Goal: Information Seeking & Learning: Find specific fact

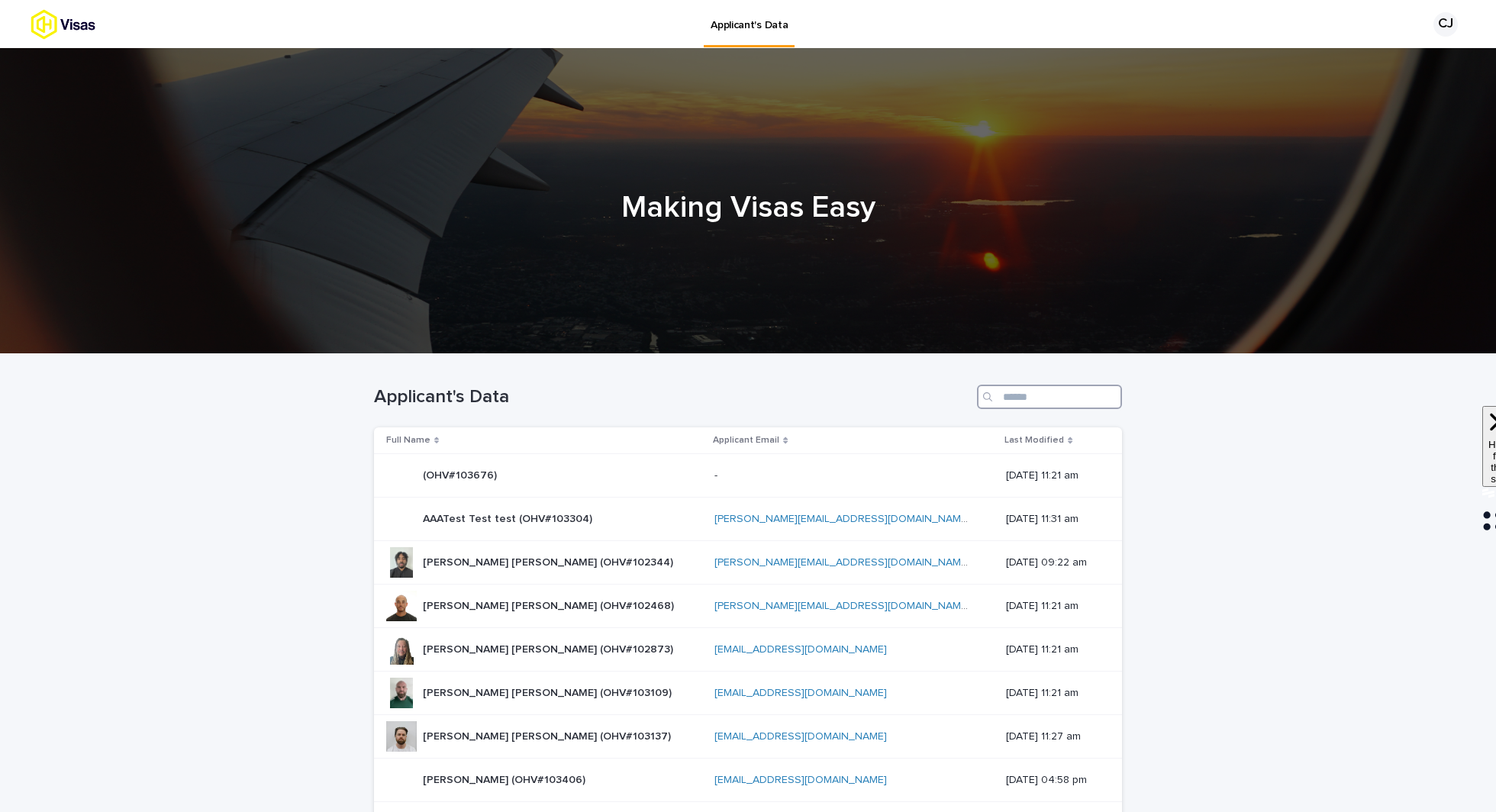
click at [1018, 399] on input "Search" at bounding box center [1050, 397] width 145 height 24
paste input "******"
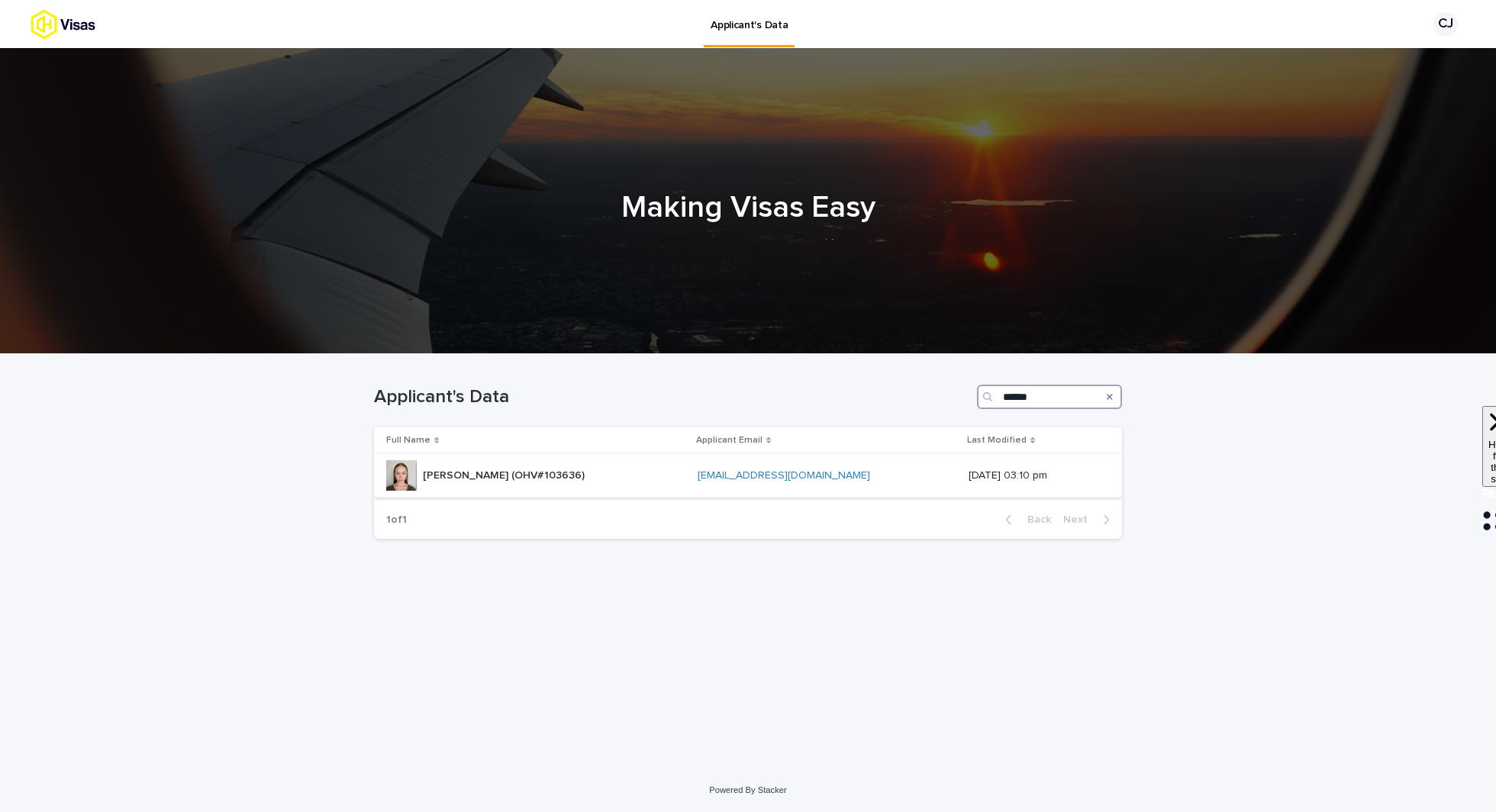
type input "******"
click at [663, 485] on div "Molly Elizabeth Fletcher (OHV#103636) Molly Elizabeth Fletcher (OHV#103636)" at bounding box center [536, 475] width 299 height 31
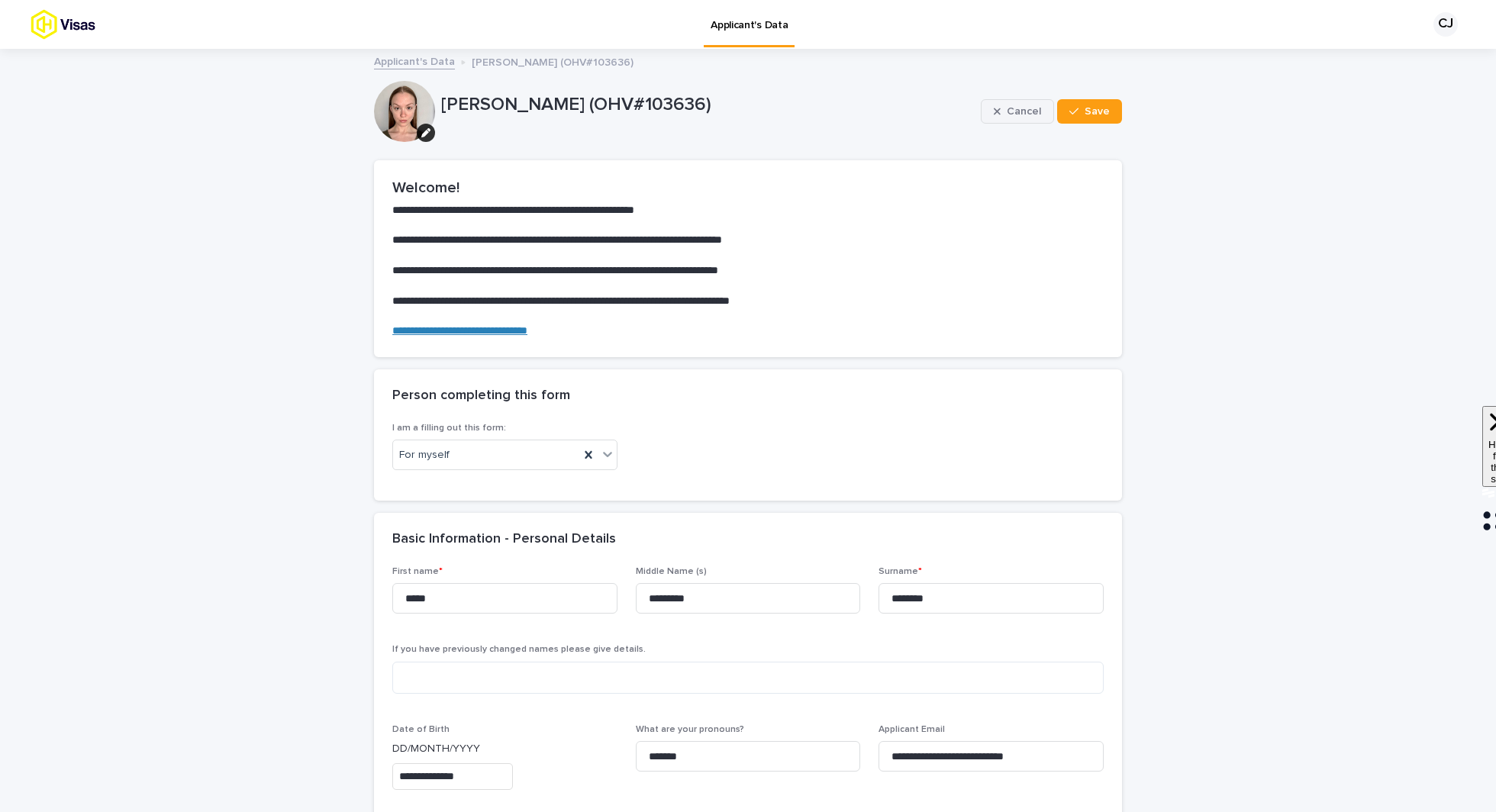
click at [1010, 103] on button "Cancel" at bounding box center [1017, 111] width 73 height 24
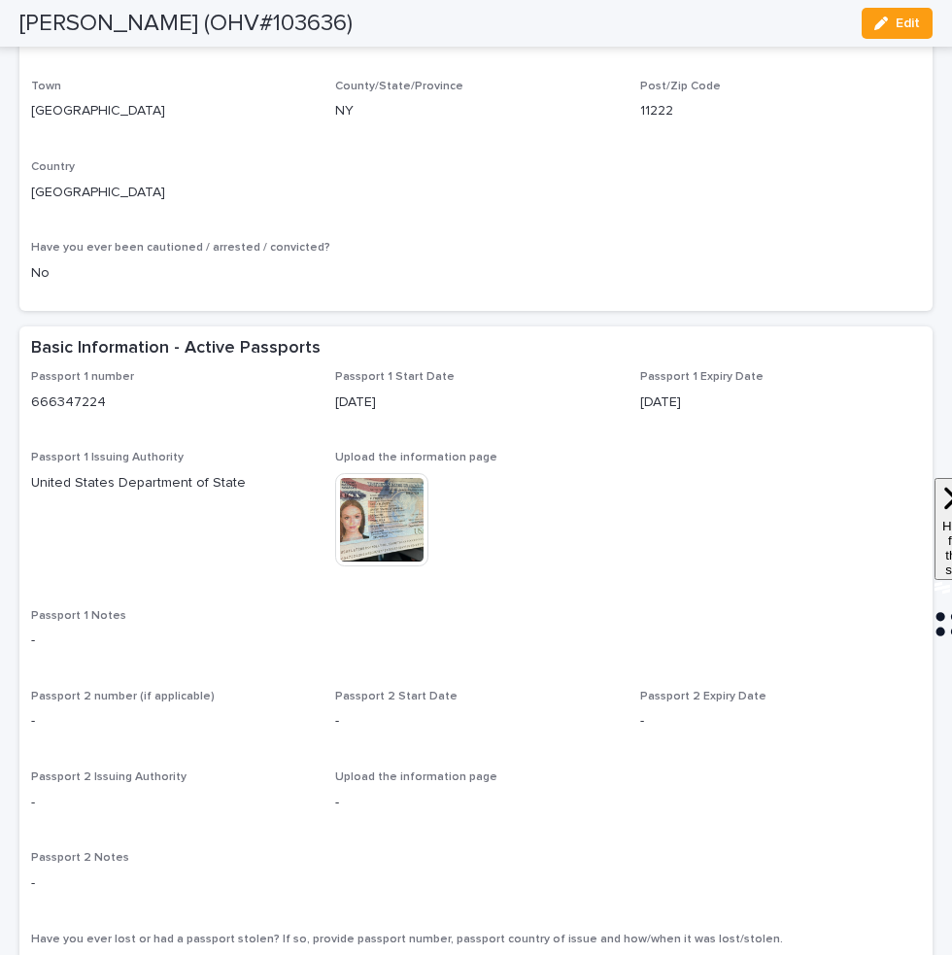
scroll to position [1125, 0]
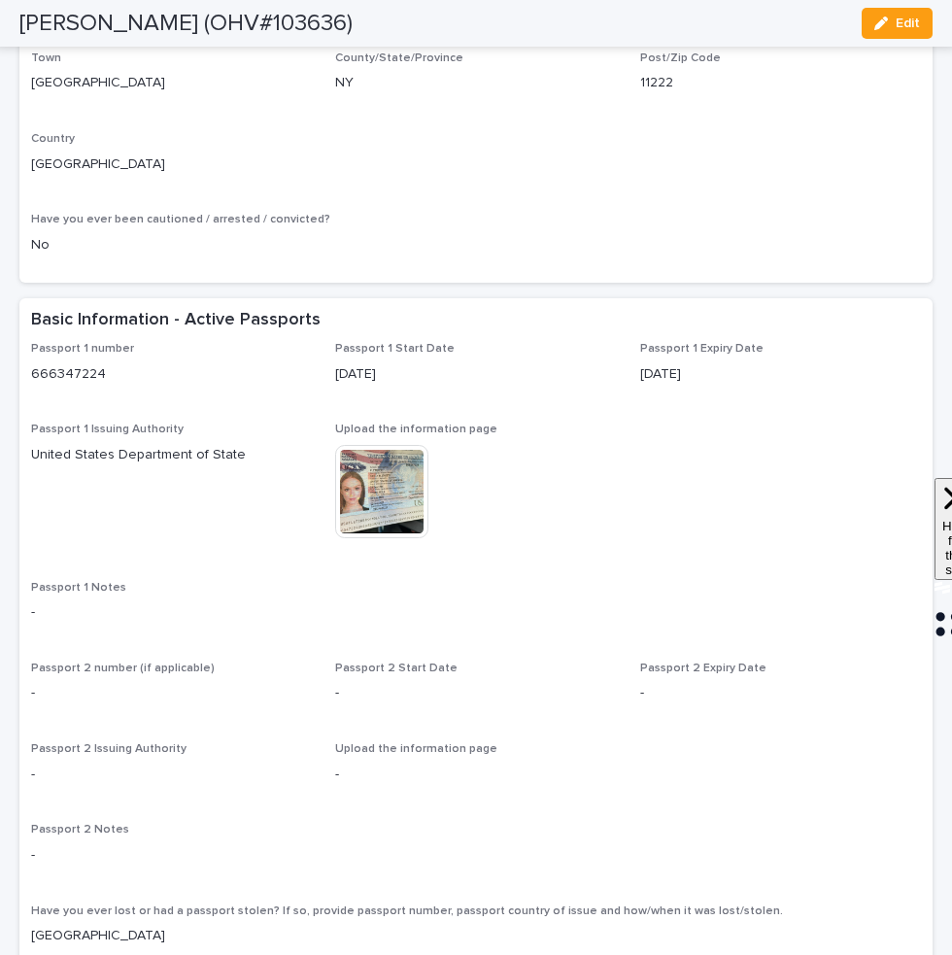
click at [373, 538] on img at bounding box center [381, 491] width 93 height 93
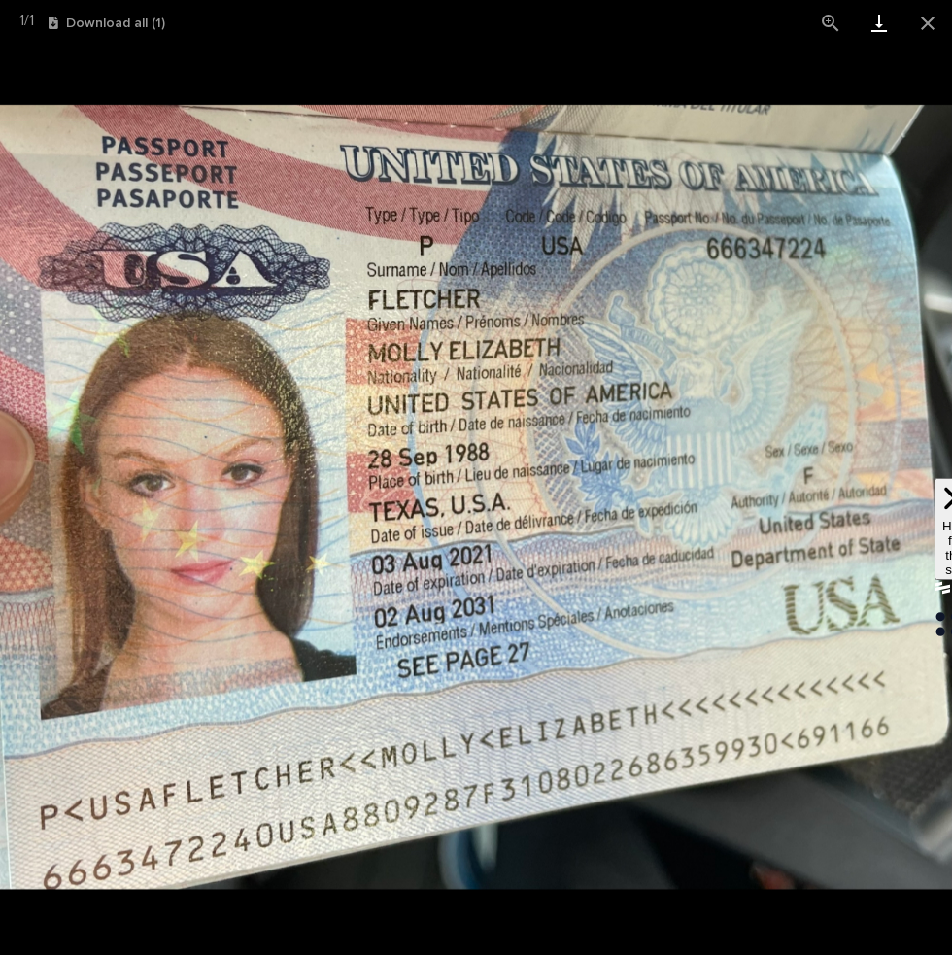
click at [889, 21] on link "Download" at bounding box center [879, 23] width 49 height 46
click at [925, 33] on button "Close gallery" at bounding box center [927, 23] width 49 height 46
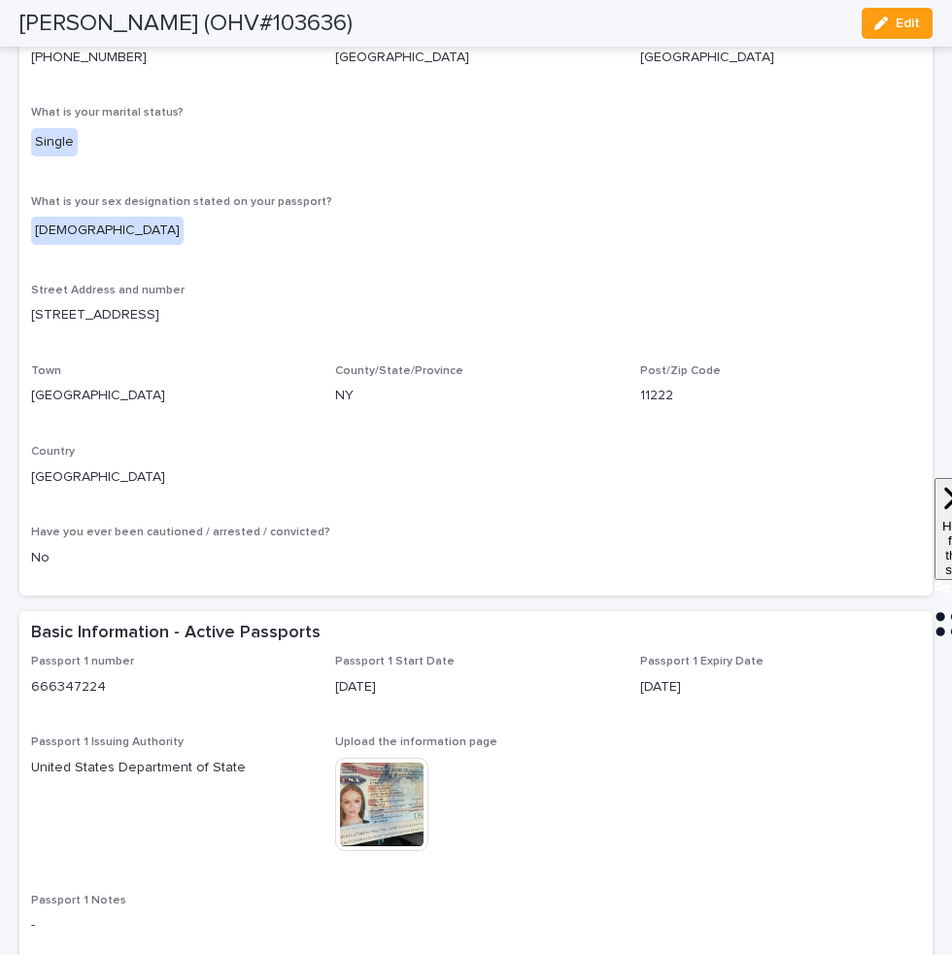
scroll to position [777, 0]
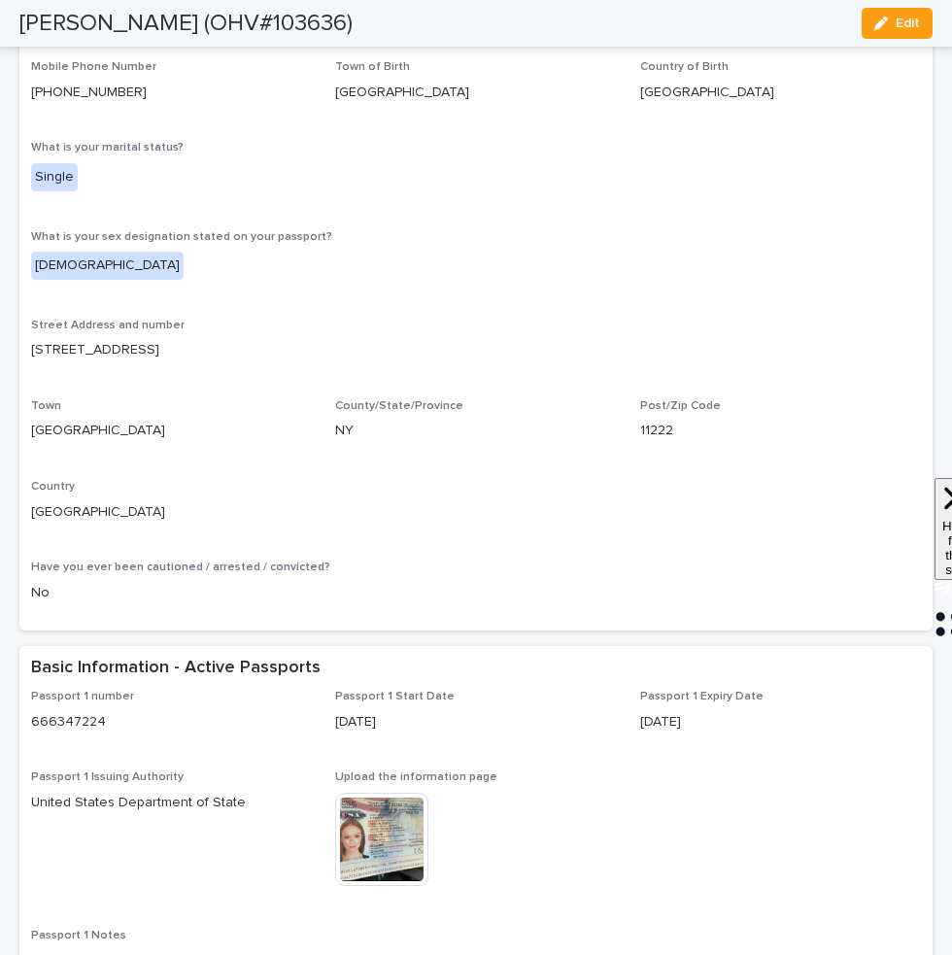
click at [159, 356] on p "188 Calyer Street, Apt 4" at bounding box center [476, 350] width 890 height 20
copy p "188 Calyer Street, Apt 4"
click at [66, 425] on p "Brooklyn" at bounding box center [171, 431] width 281 height 20
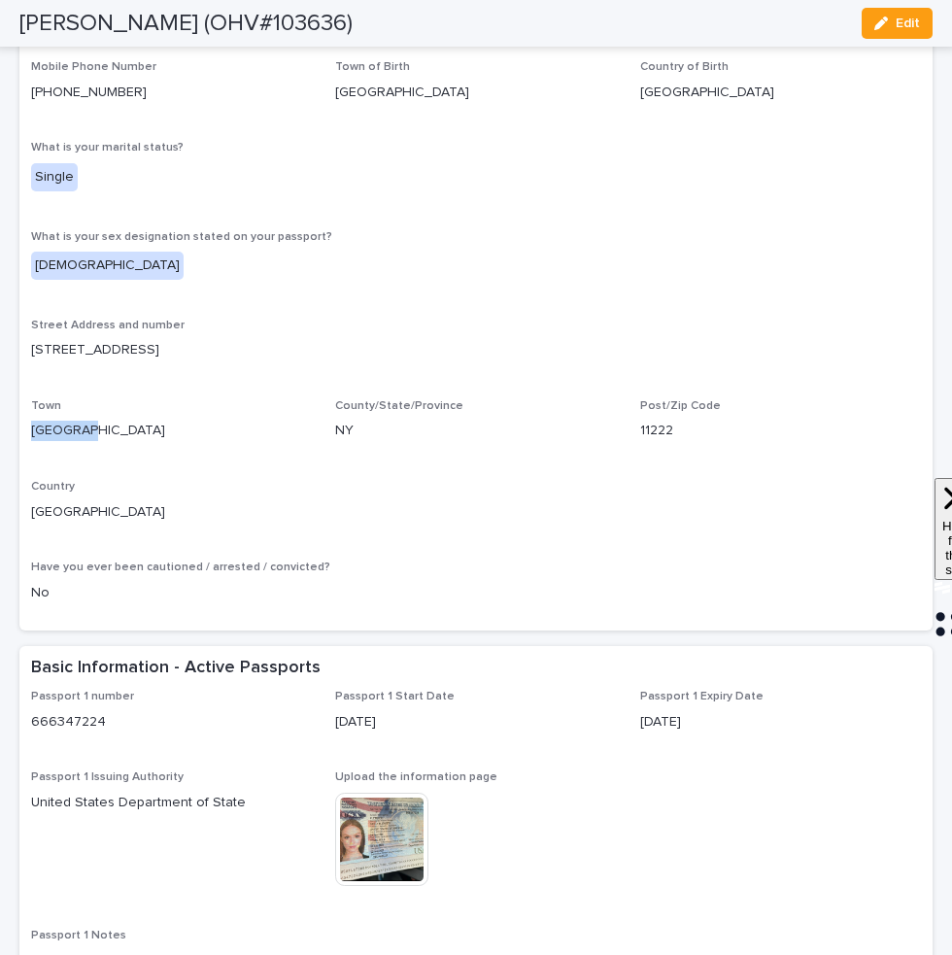
click at [66, 425] on p "Brooklyn" at bounding box center [171, 431] width 281 height 20
copy p "Brooklyn"
click at [661, 428] on p "11222" at bounding box center [780, 431] width 281 height 20
copy p "11222"
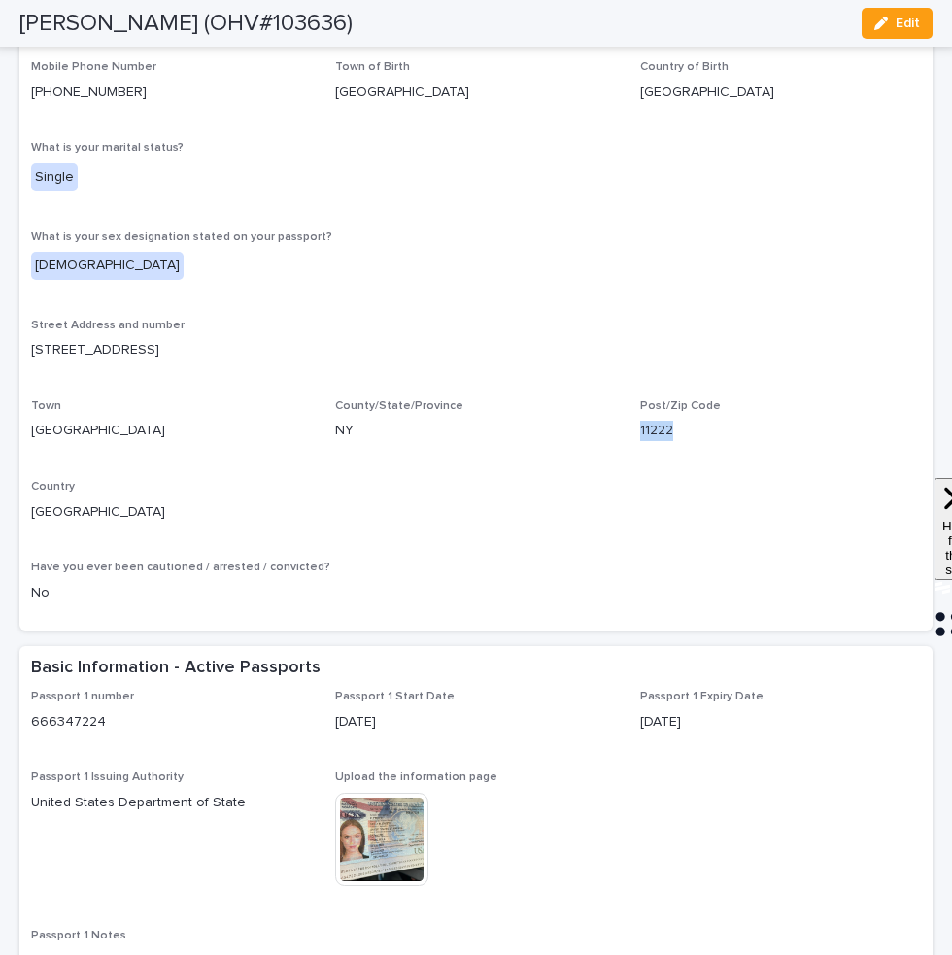
click at [98, 512] on p "United States" at bounding box center [171, 512] width 281 height 20
copy p "United States"
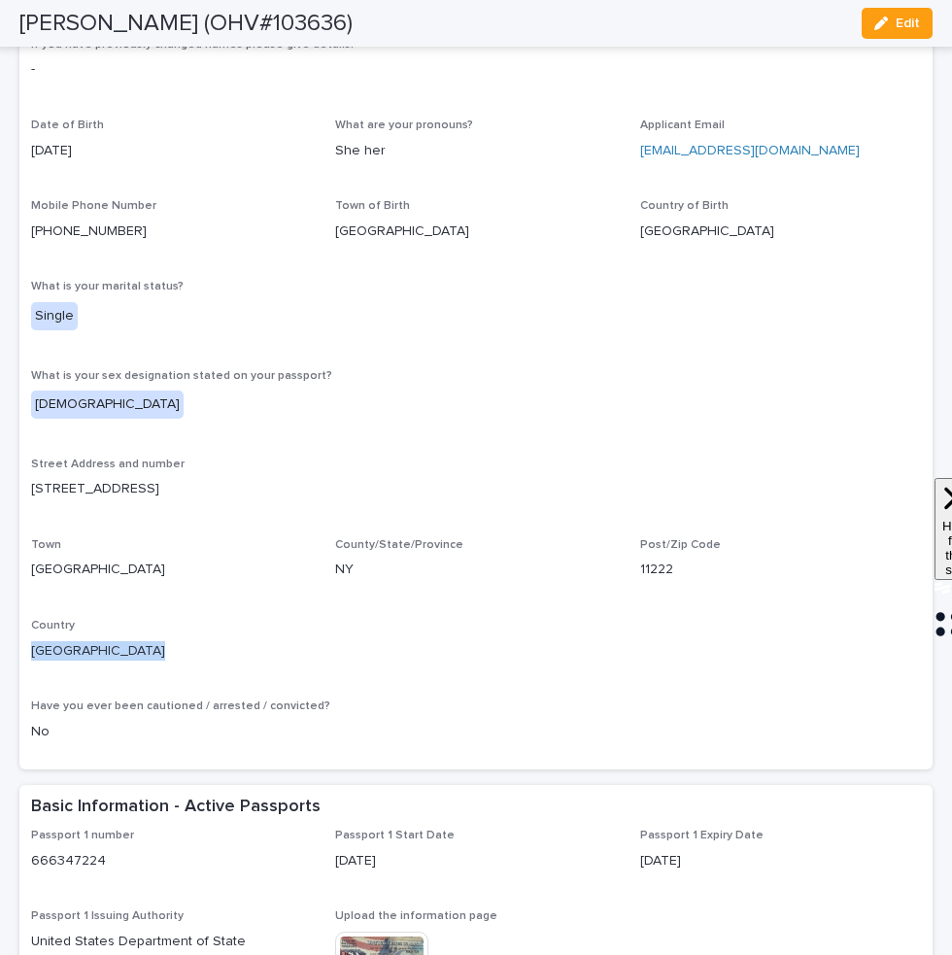
click at [164, 227] on p "+014698319912" at bounding box center [171, 232] width 281 height 20
drag, startPoint x: 145, startPoint y: 231, endPoint x: 27, endPoint y: 231, distance: 117.6
click at [27, 231] on div "First name Molly Middle Name (s) Elizabeth Surname Fletcher If you have previou…" at bounding box center [475, 363] width 913 height 812
copy link "+014698319912"
click at [835, 167] on div "Applicant Email mollyfletcherviolin@gmail.com" at bounding box center [780, 147] width 281 height 57
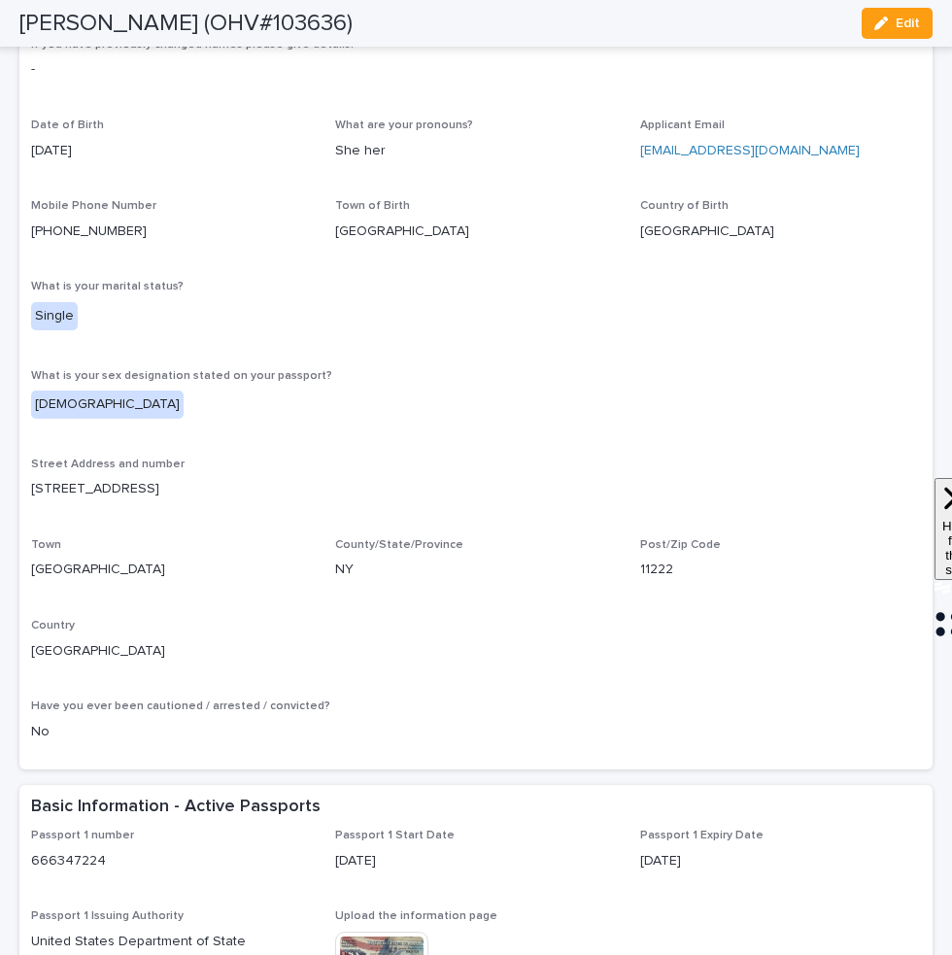
drag, startPoint x: 838, startPoint y: 156, endPoint x: 644, endPoint y: 154, distance: 194.3
click at [644, 154] on p "mollyfletcherviolin@gmail.com" at bounding box center [780, 151] width 281 height 20
copy link "mollyfletcherviolin@gmail.com"
click at [547, 349] on div "First name Molly Middle Name (s) Elizabeth Surname Fletcher If you have previou…" at bounding box center [476, 357] width 890 height 801
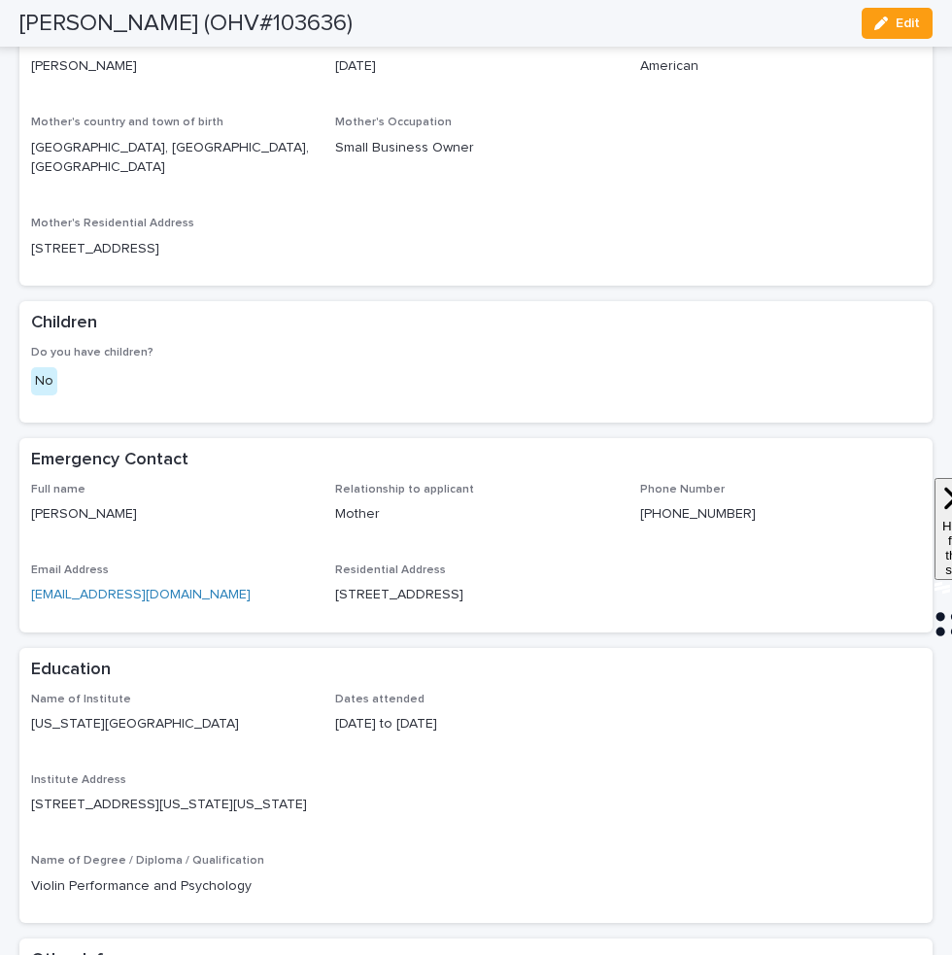
scroll to position [6913, 0]
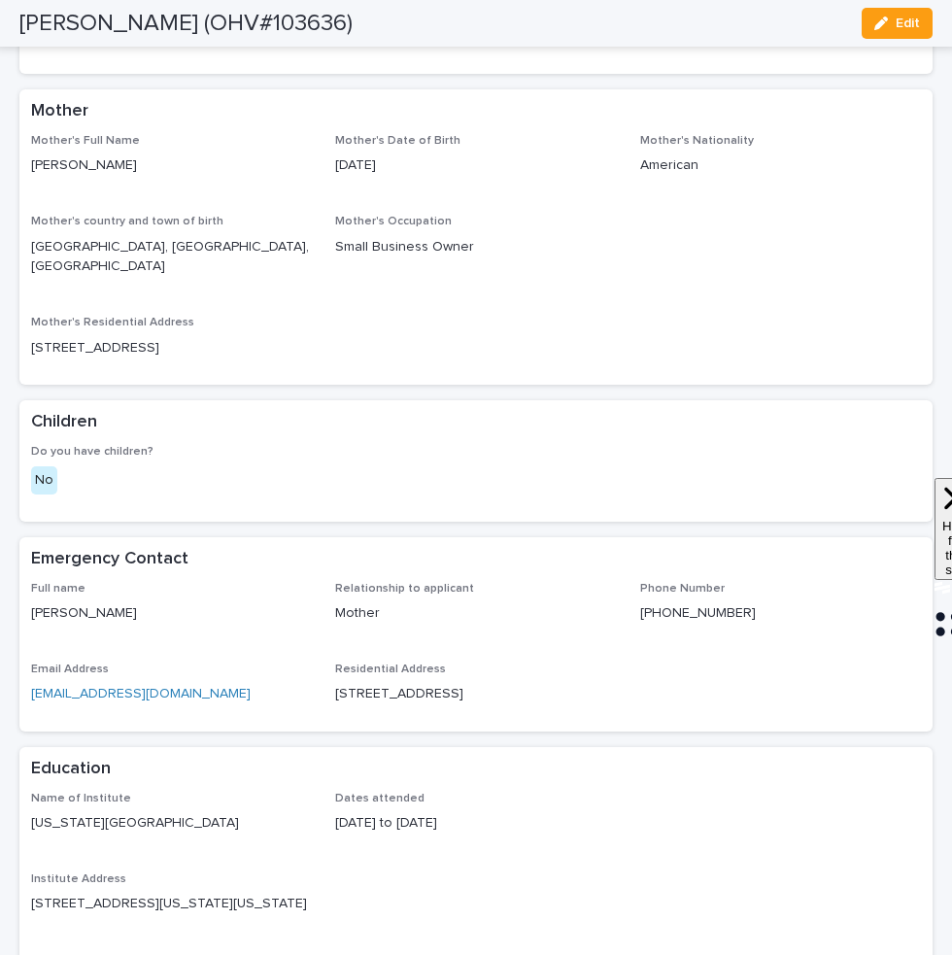
click at [164, 603] on p "Patricia Fletcher" at bounding box center [171, 613] width 281 height 20
click at [128, 603] on p "Patricia Fletcher" at bounding box center [171, 613] width 281 height 20
copy p "Patricia Fletcher"
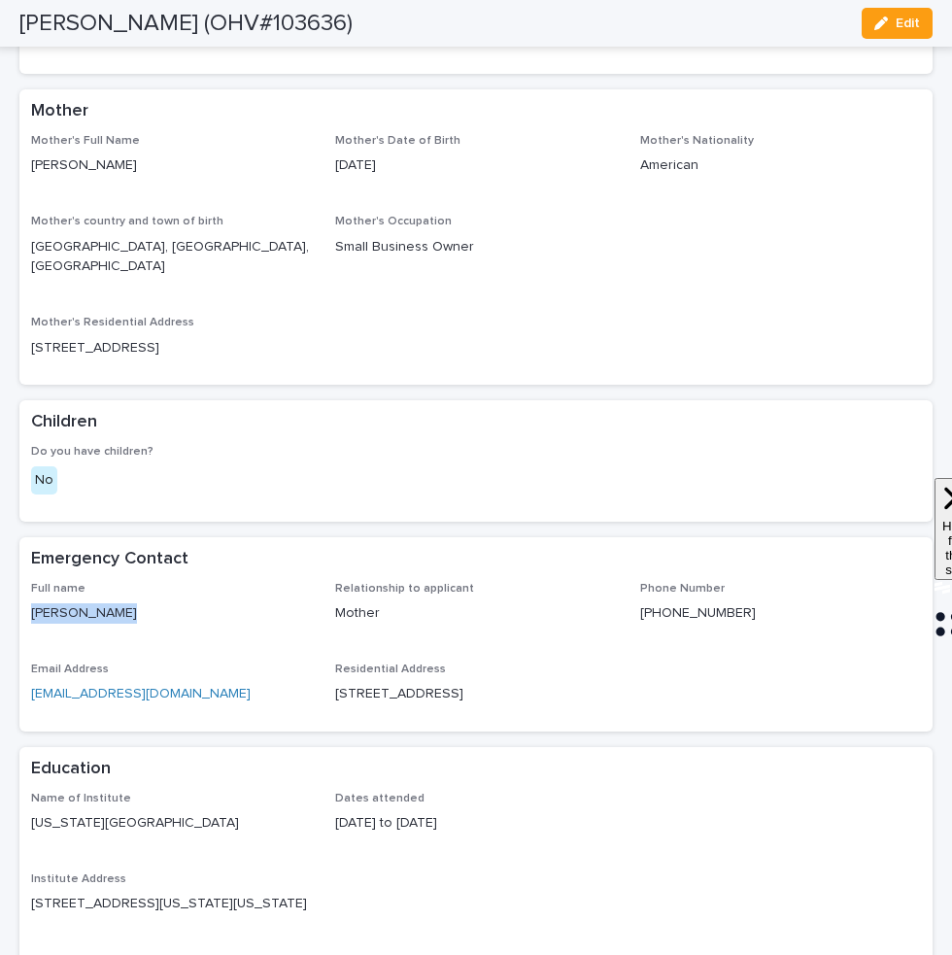
click at [203, 582] on div "Full name Patricia Fletcher Relationship to applicant Mother Phone Number +0146…" at bounding box center [476, 651] width 890 height 138
drag, startPoint x: 757, startPoint y: 233, endPoint x: 640, endPoint y: 232, distance: 116.6
click at [640, 603] on p "+014698319987" at bounding box center [780, 613] width 281 height 20
copy p "+014698319987"
click at [524, 582] on div "Full name Patricia Fletcher Relationship to applicant Mother Phone Number +0146…" at bounding box center [476, 651] width 890 height 138
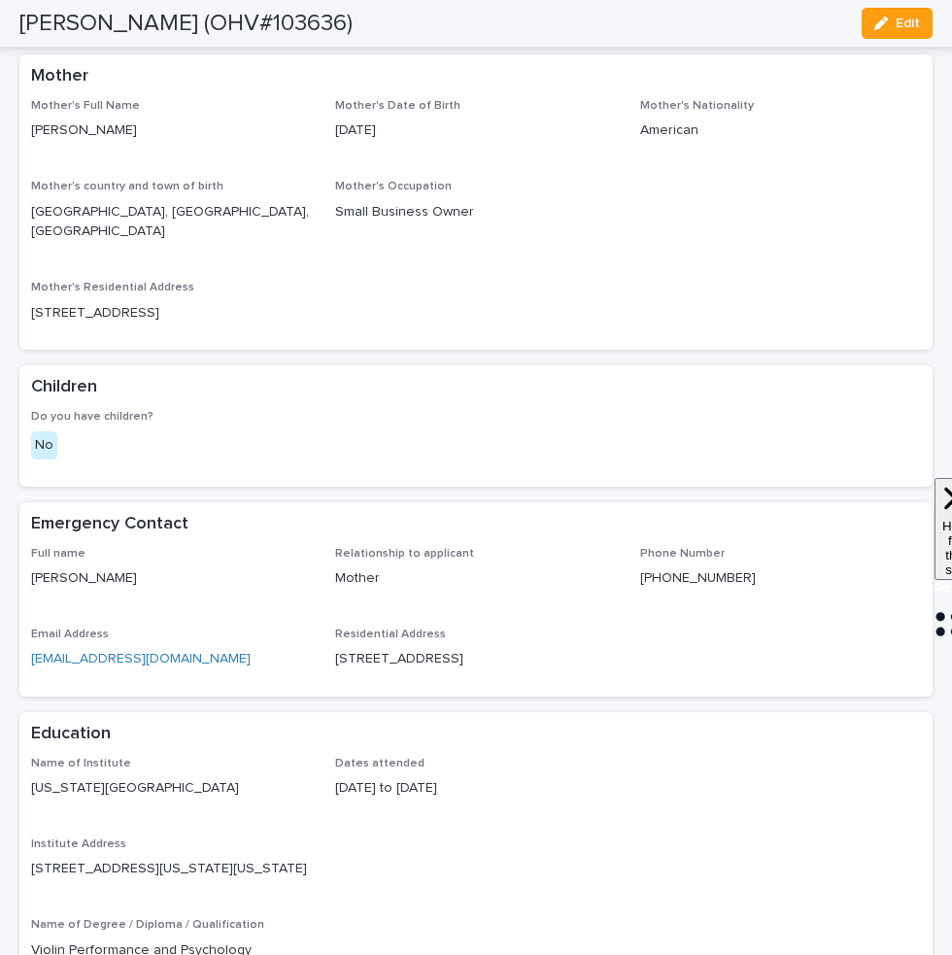
scroll to position [6972, 0]
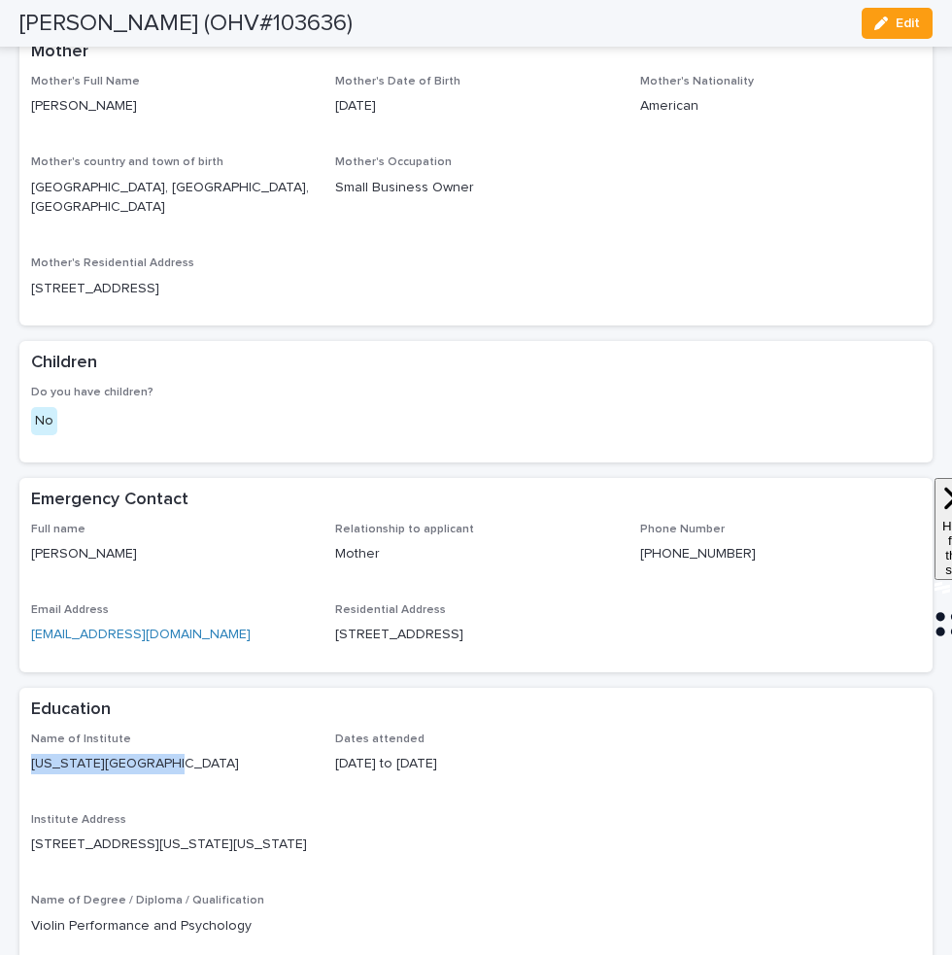
drag, startPoint x: 165, startPoint y: 375, endPoint x: 25, endPoint y: 375, distance: 139.9
click at [25, 733] on div "Name of Institute New York university Dates attended 07/09/2007 to 05/15/2011 I…" at bounding box center [475, 848] width 913 height 231
copy p "New York university"
click at [286, 813] on div "Institute Address 70 Washington Square South New York, NY 10012" at bounding box center [476, 841] width 890 height 57
drag, startPoint x: 286, startPoint y: 459, endPoint x: 209, endPoint y: 459, distance: 76.7
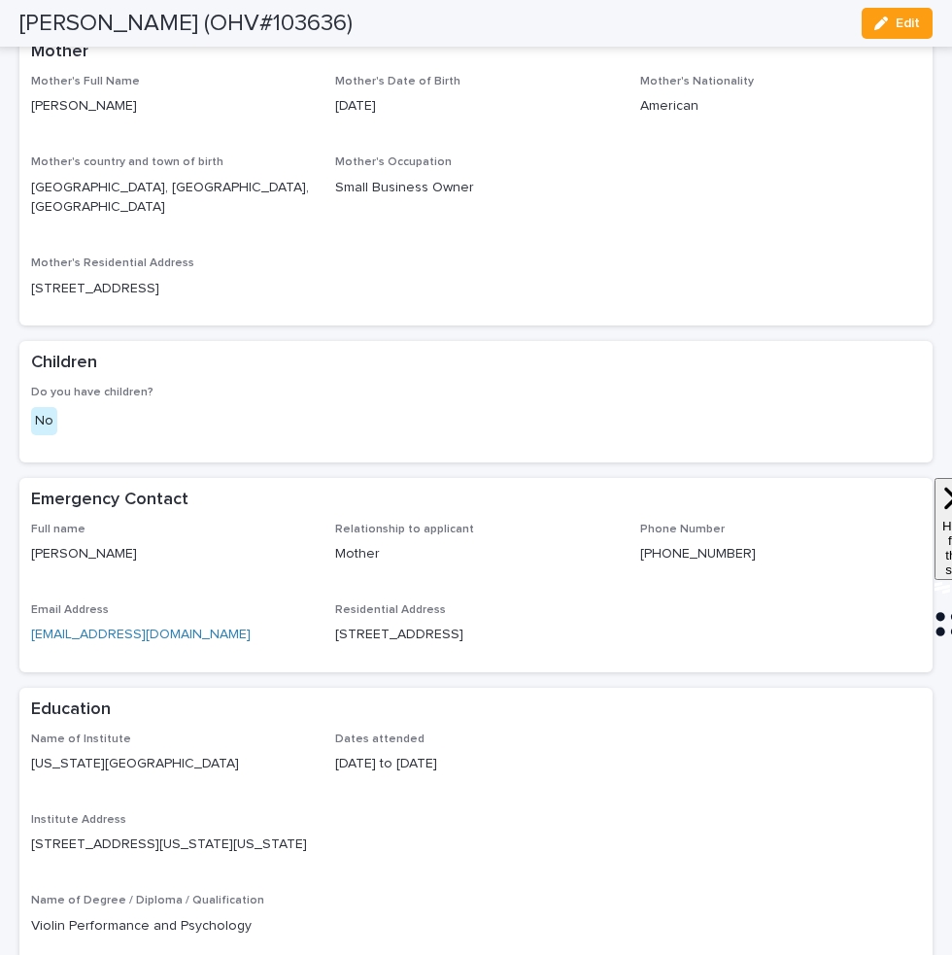
click at [209, 835] on p "70 Washington Square South New York, NY 10012" at bounding box center [476, 845] width 890 height 20
copy p "New York, NY"
click at [600, 813] on p "Institute Address" at bounding box center [476, 820] width 890 height 14
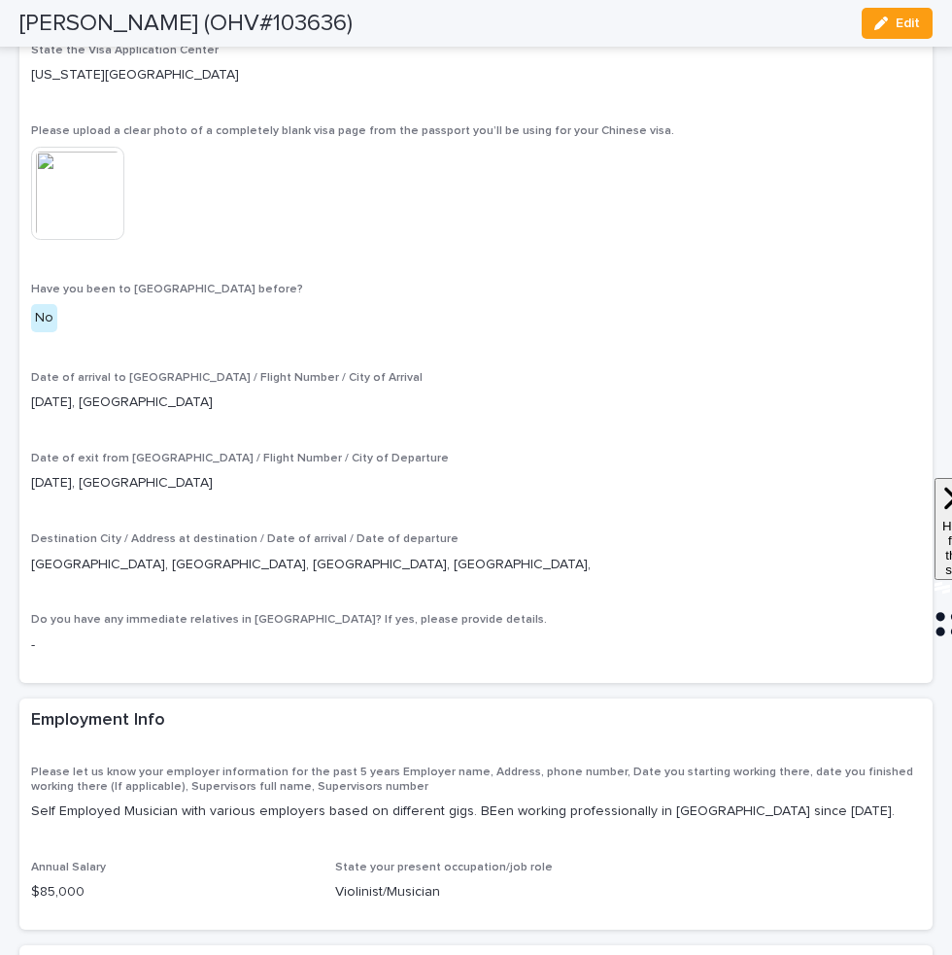
scroll to position [5695, 0]
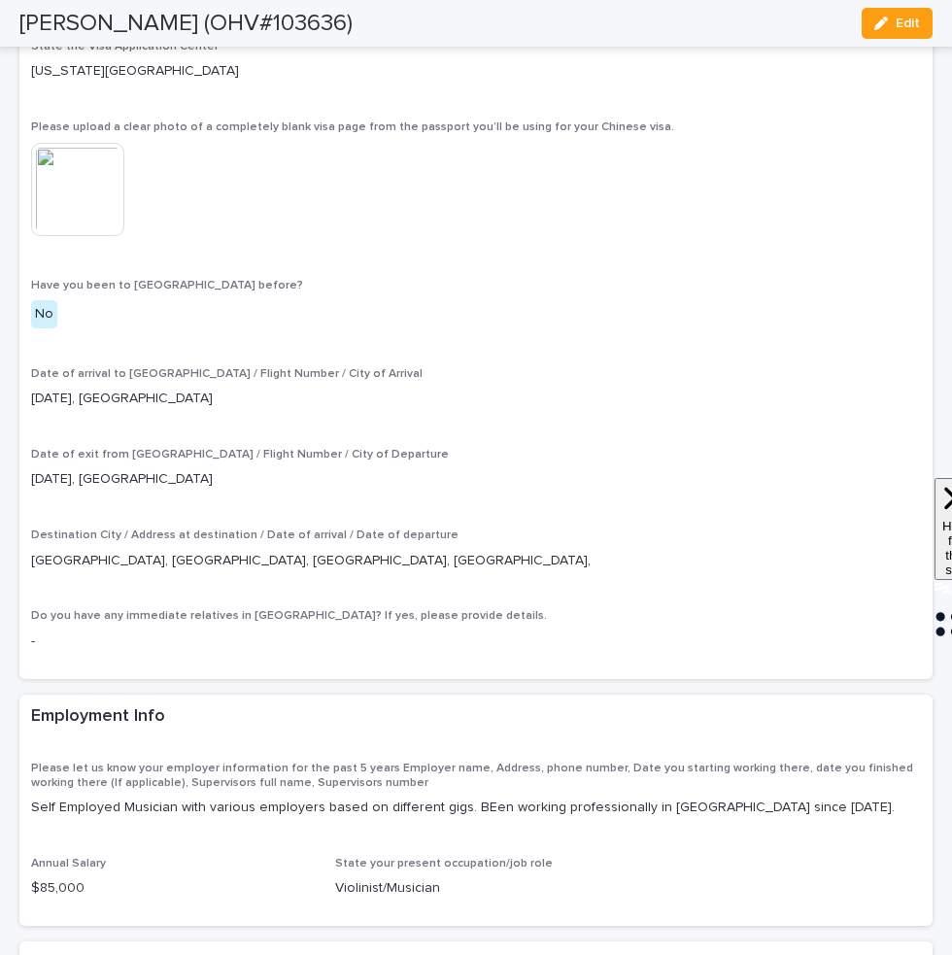
click at [385, 878] on p "Violinist/Musician" at bounding box center [475, 888] width 281 height 20
click at [649, 631] on p "-" at bounding box center [476, 641] width 890 height 20
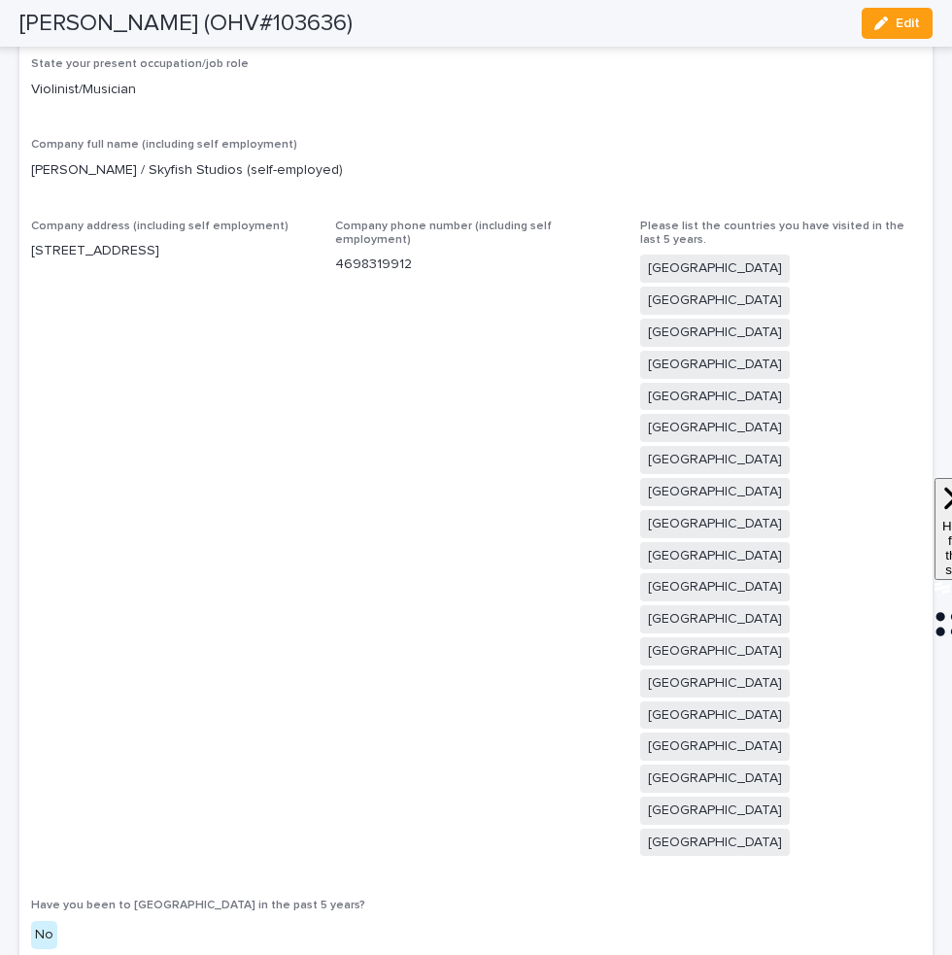
scroll to position [4376, 0]
